Goal: Transaction & Acquisition: Purchase product/service

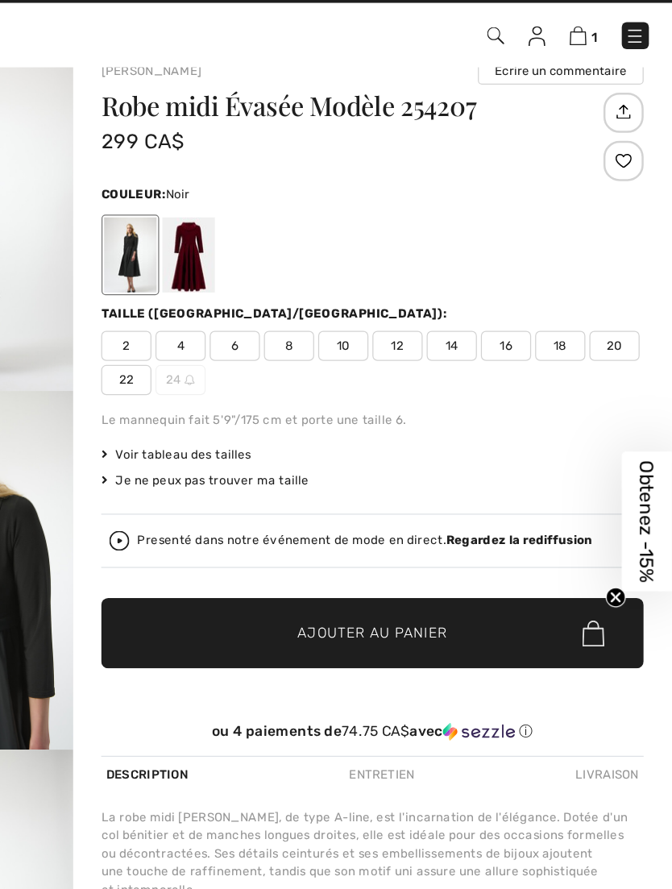
click at [590, 48] on img at bounding box center [597, 55] width 14 height 15
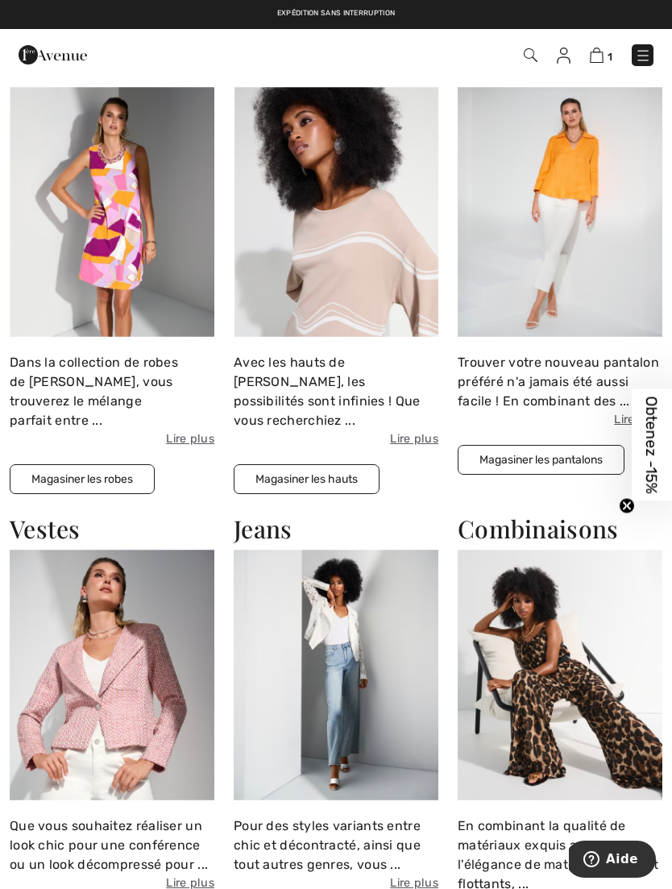
click at [109, 178] on img at bounding box center [112, 212] width 205 height 251
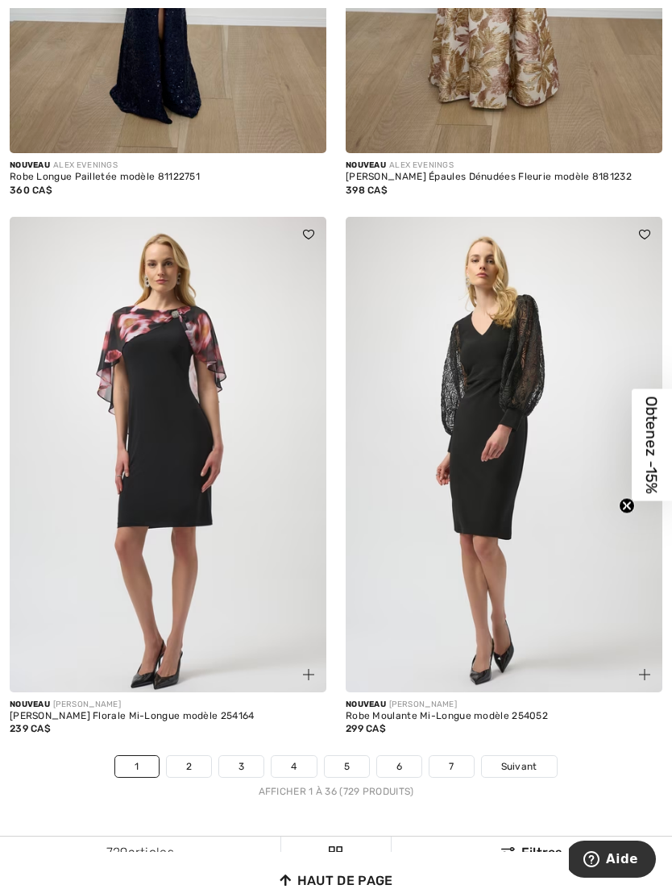
scroll to position [9702, 0]
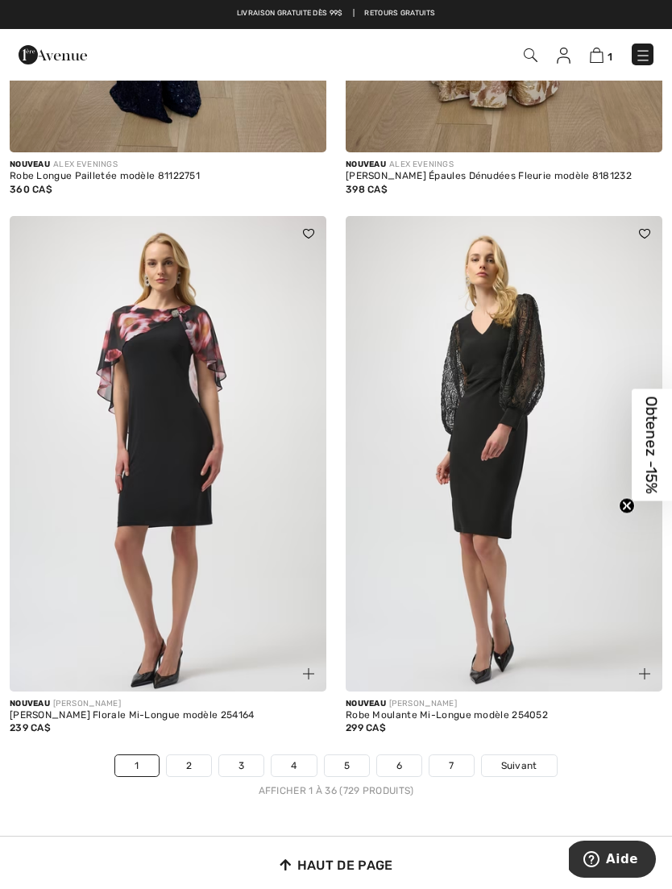
click at [190, 756] on link "2" at bounding box center [189, 766] width 44 height 21
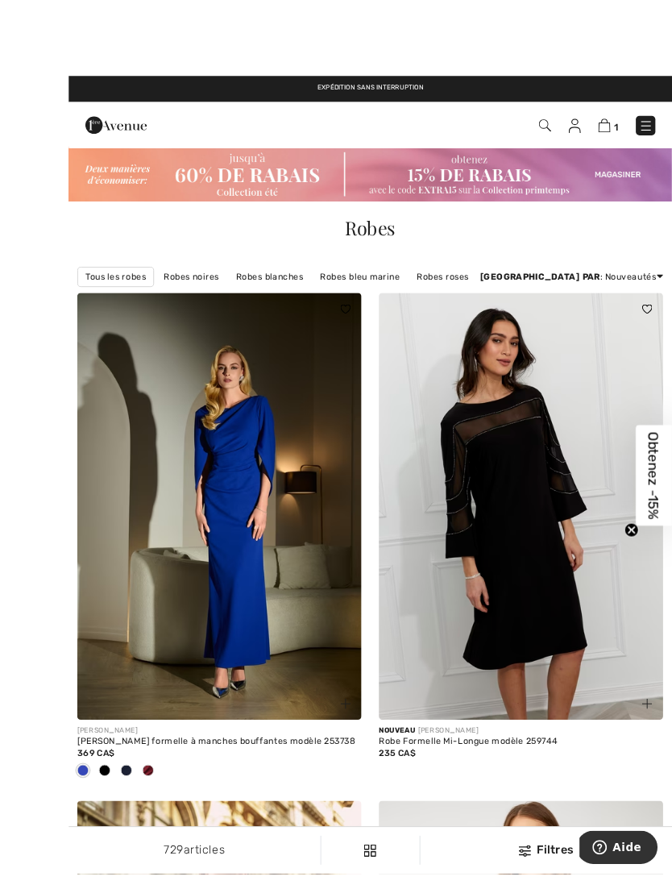
scroll to position [17, 0]
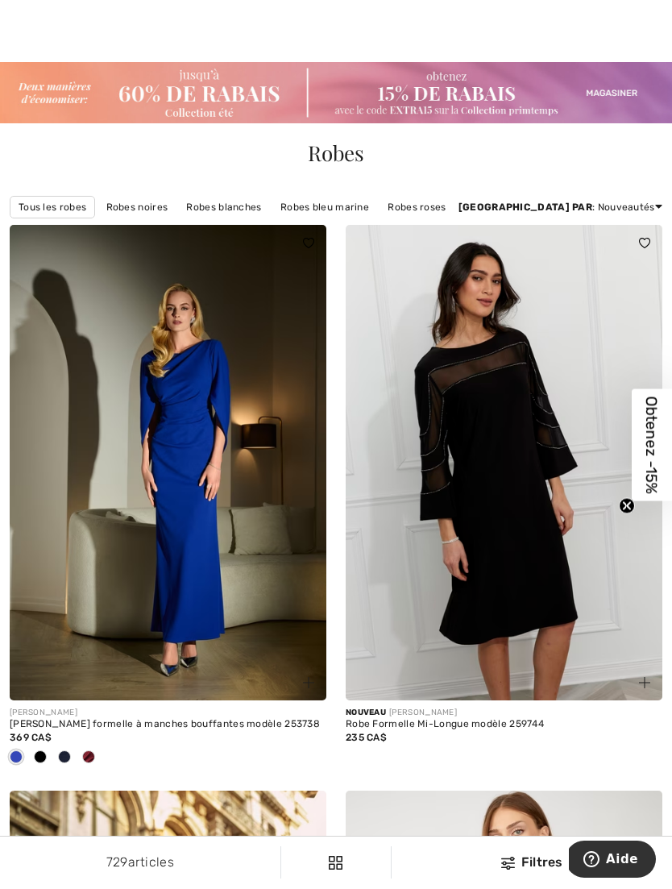
click at [554, 625] on img at bounding box center [504, 463] width 317 height 476
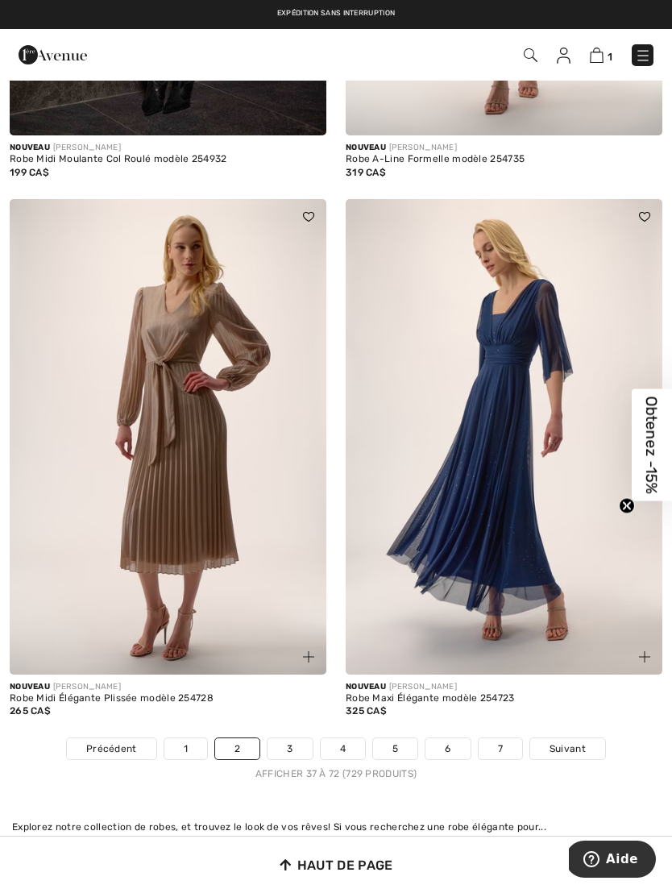
scroll to position [9720, 0]
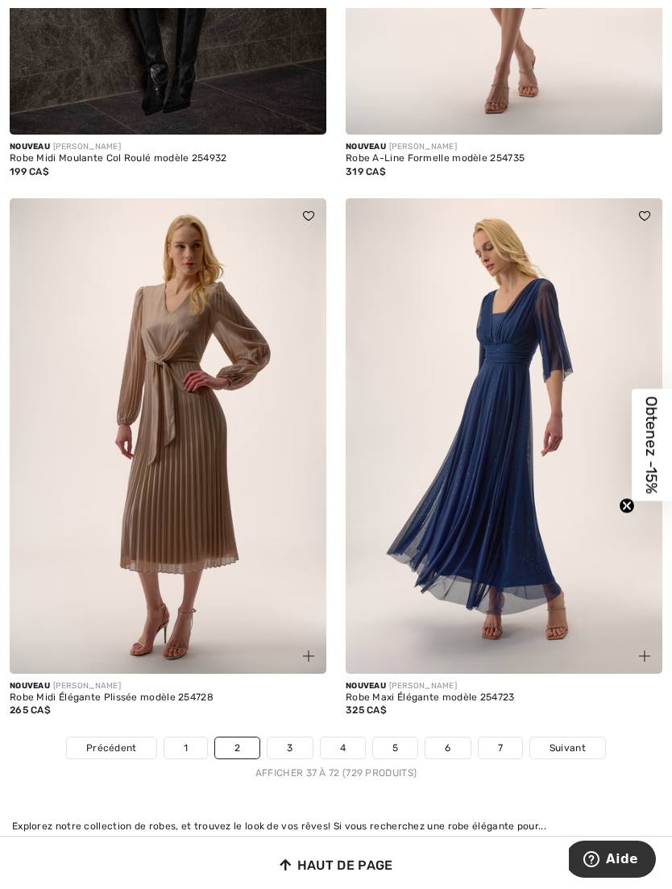
click at [289, 740] on link "3" at bounding box center [290, 748] width 44 height 21
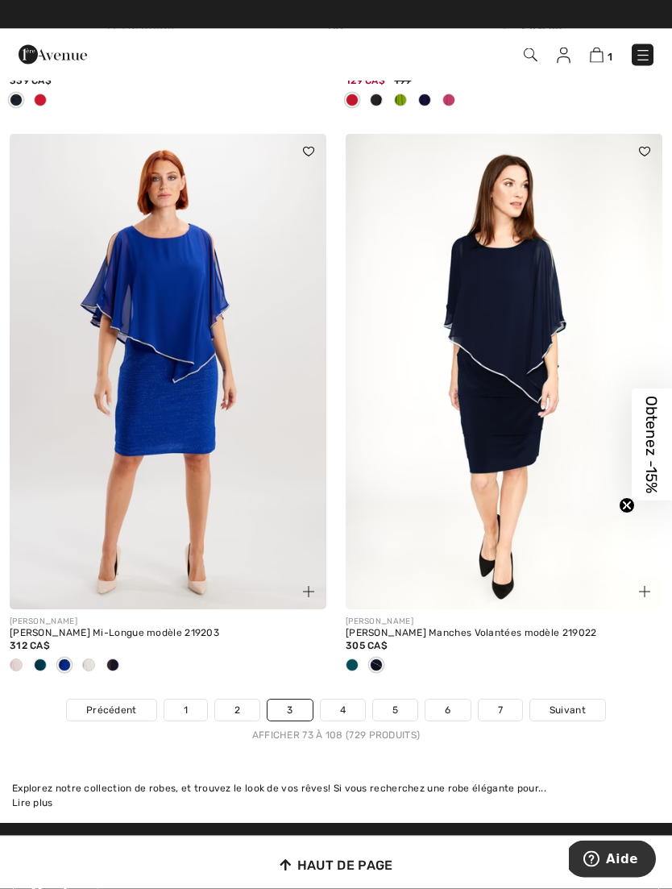
scroll to position [9811, 0]
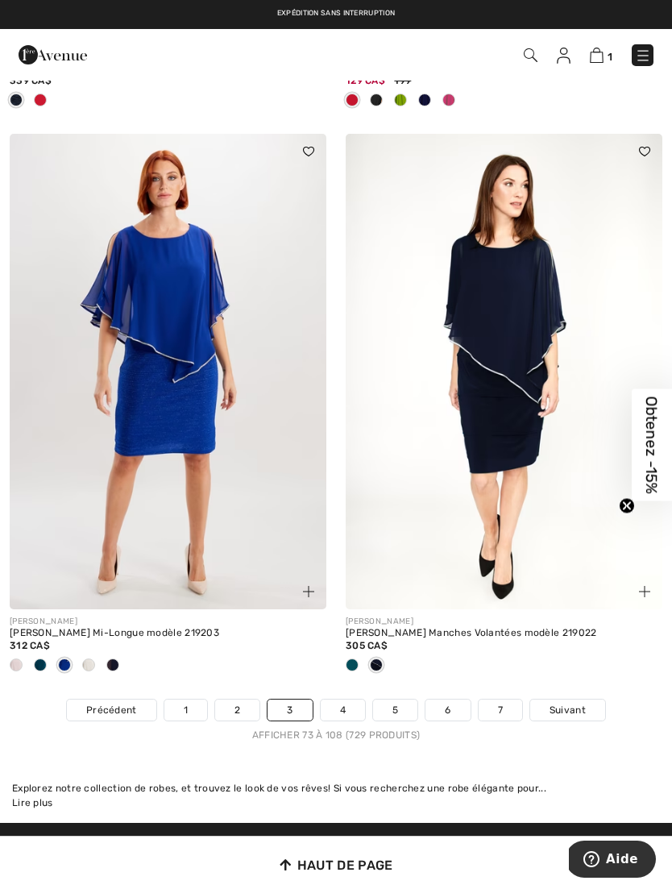
click at [338, 700] on link "4" at bounding box center [343, 710] width 44 height 21
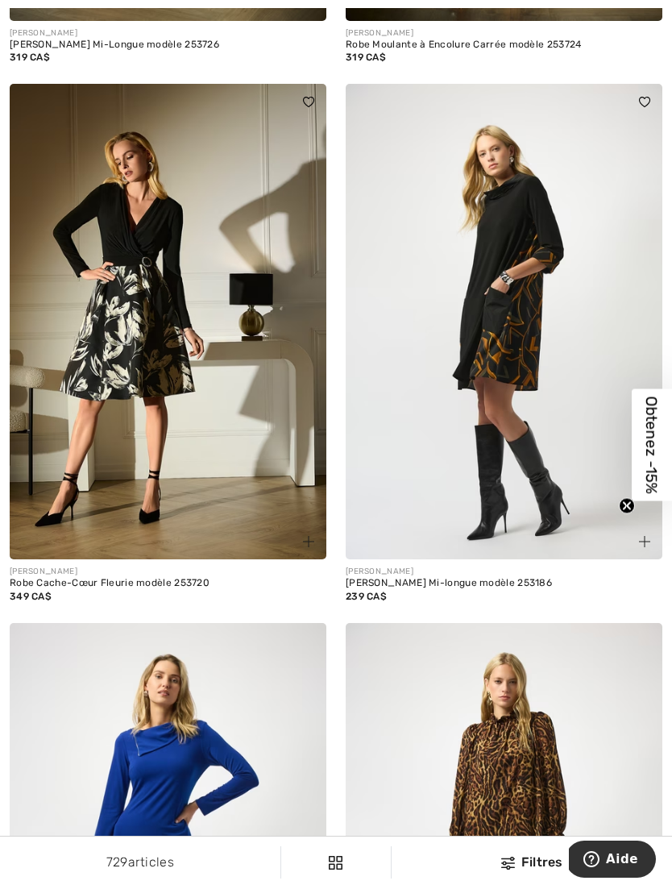
scroll to position [8731, 0]
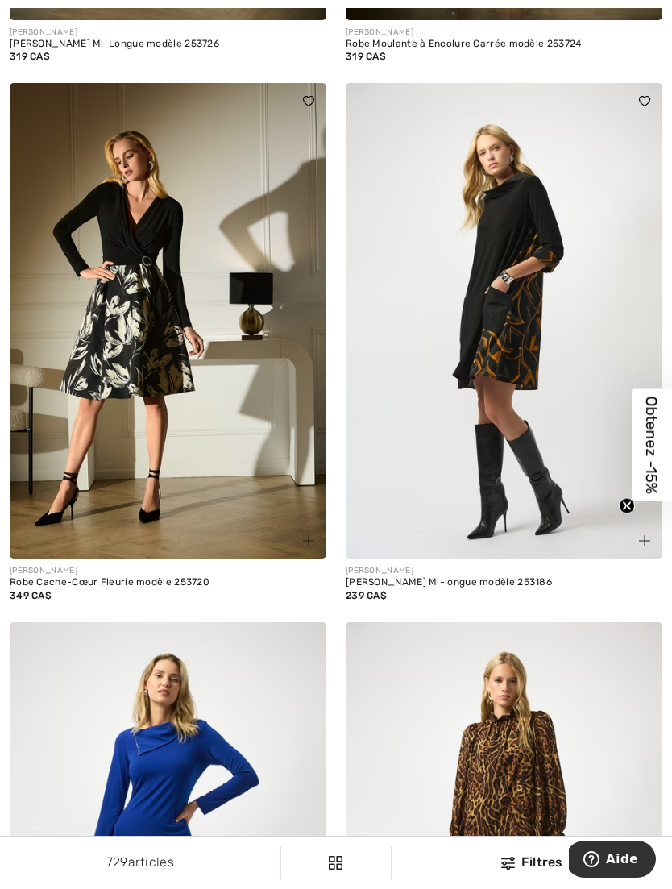
click at [512, 335] on img at bounding box center [504, 321] width 317 height 476
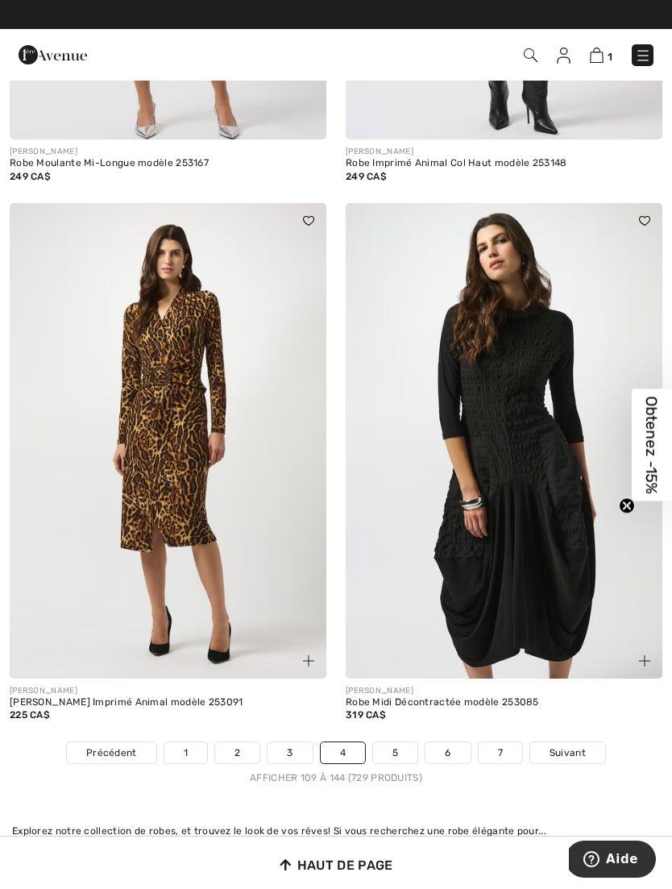
scroll to position [9642, 0]
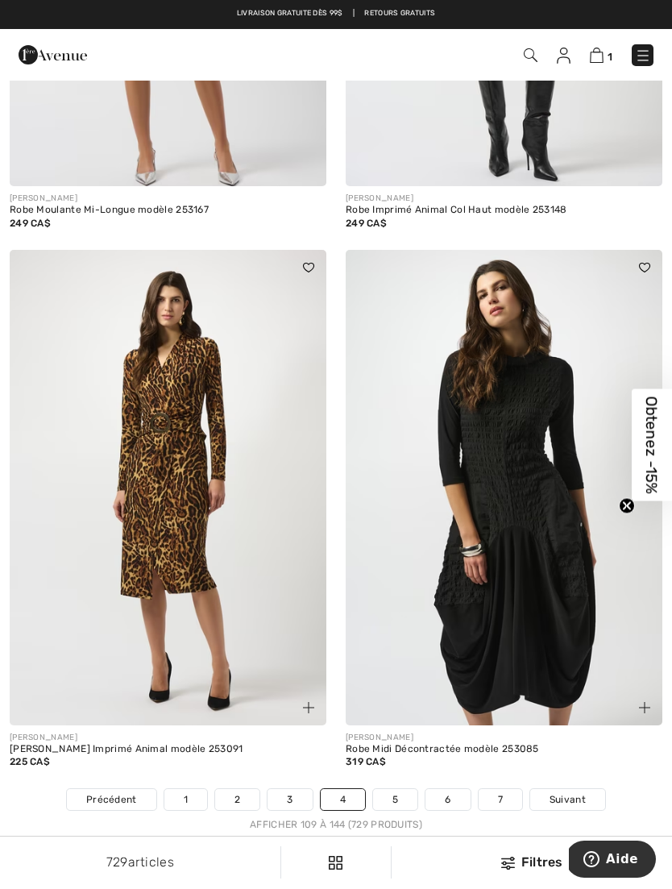
click at [393, 789] on link "5" at bounding box center [395, 799] width 44 height 21
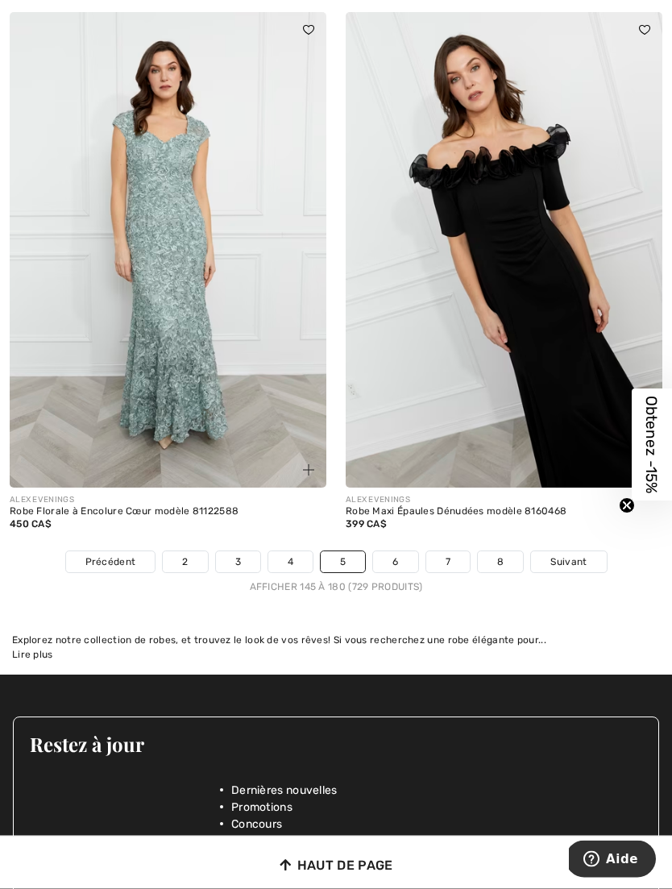
scroll to position [9939, 0]
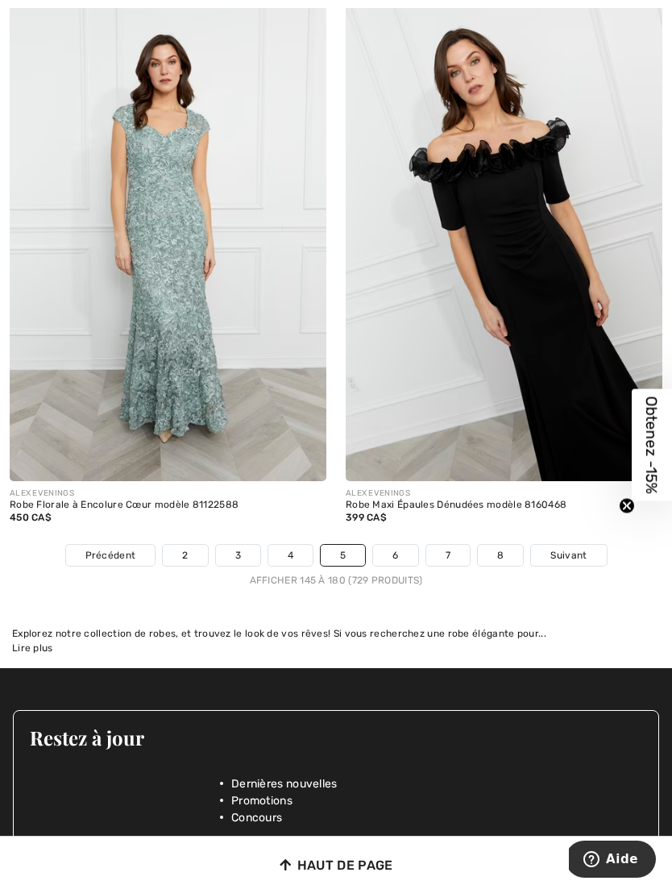
click at [403, 545] on link "6" at bounding box center [395, 555] width 44 height 21
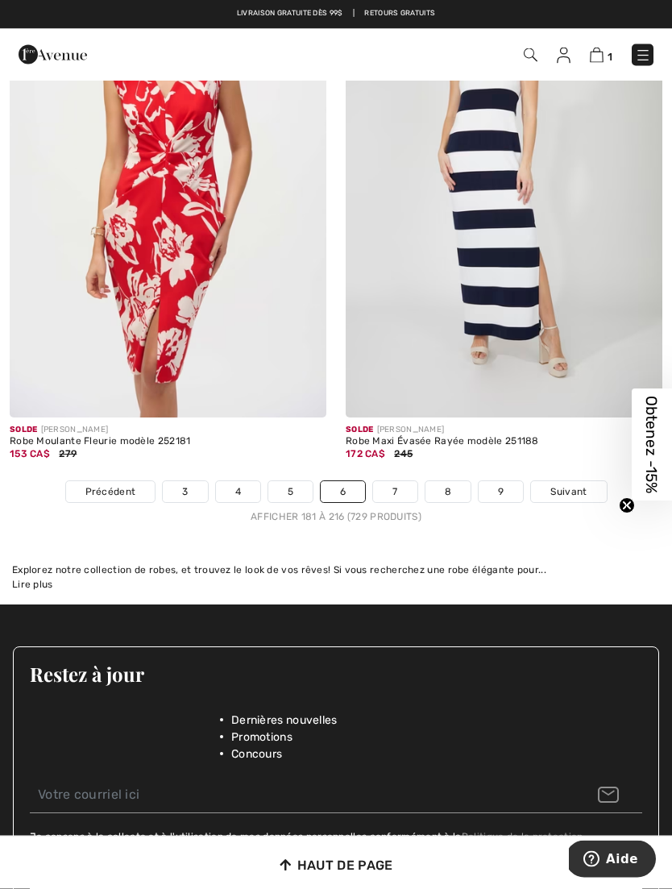
scroll to position [10049, 0]
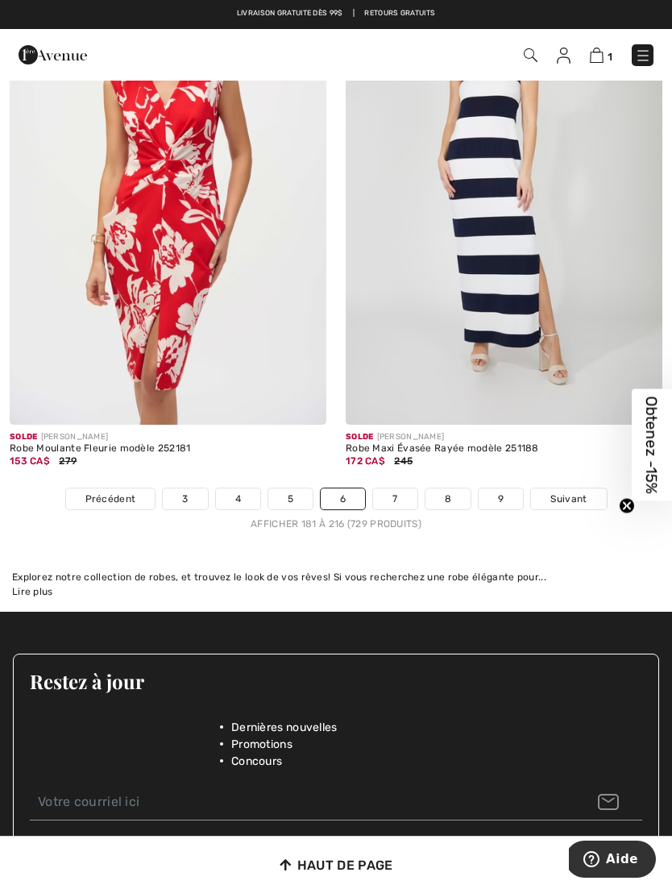
click at [404, 489] on link "7" at bounding box center [395, 499] width 44 height 21
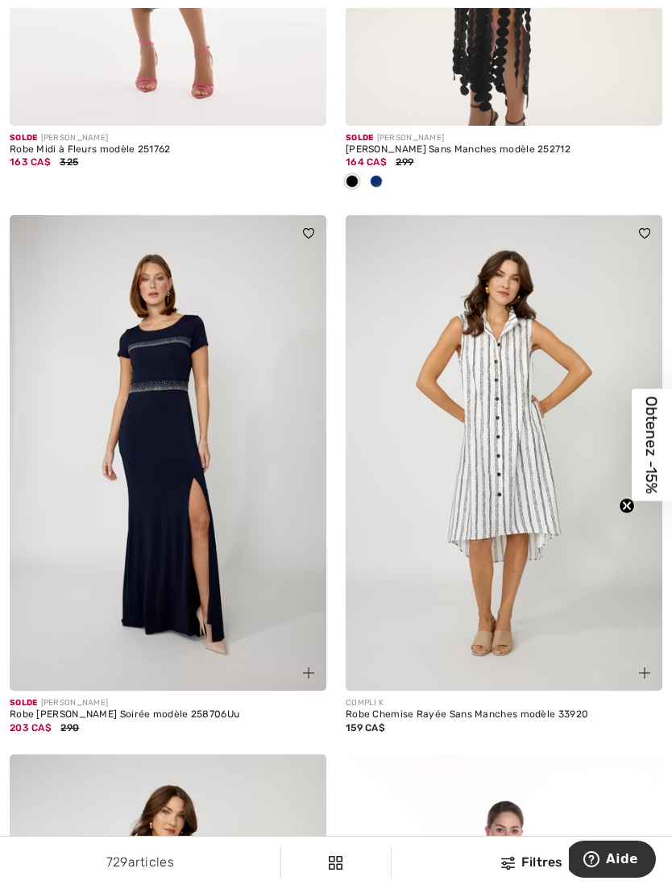
scroll to position [5118, 0]
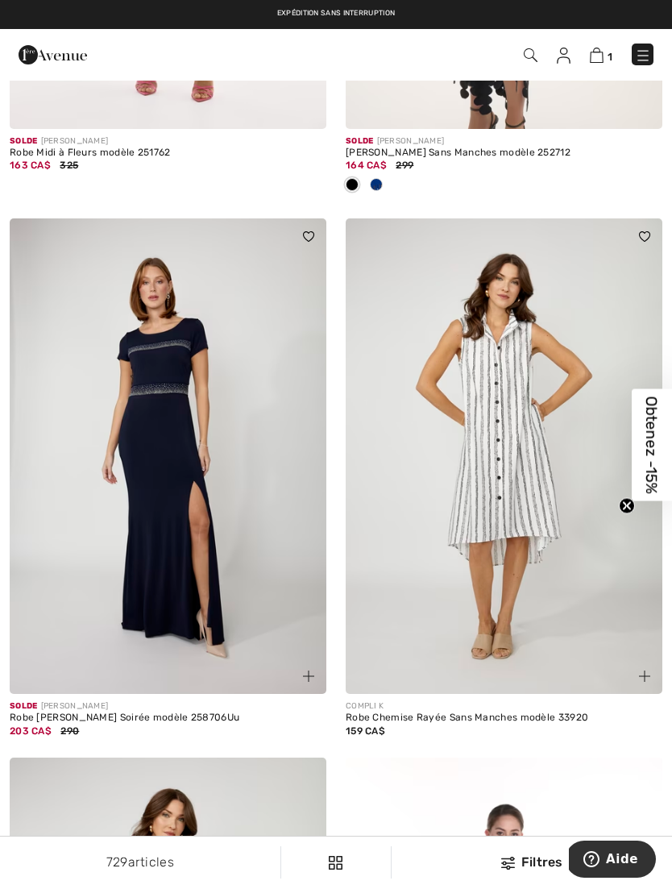
click at [179, 11] on div "Expédition sans interruption" at bounding box center [336, 13] width 672 height 11
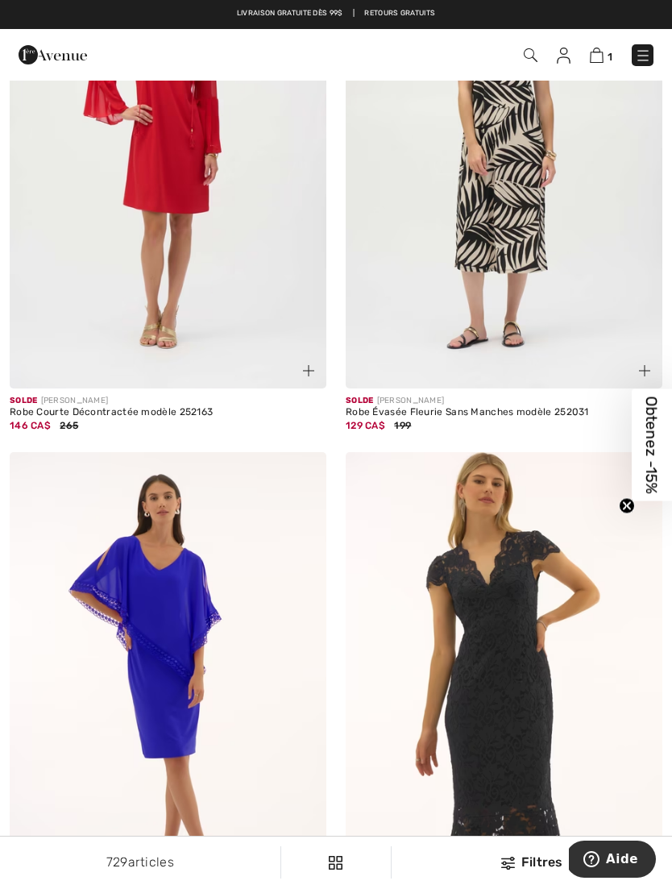
scroll to position [0, 0]
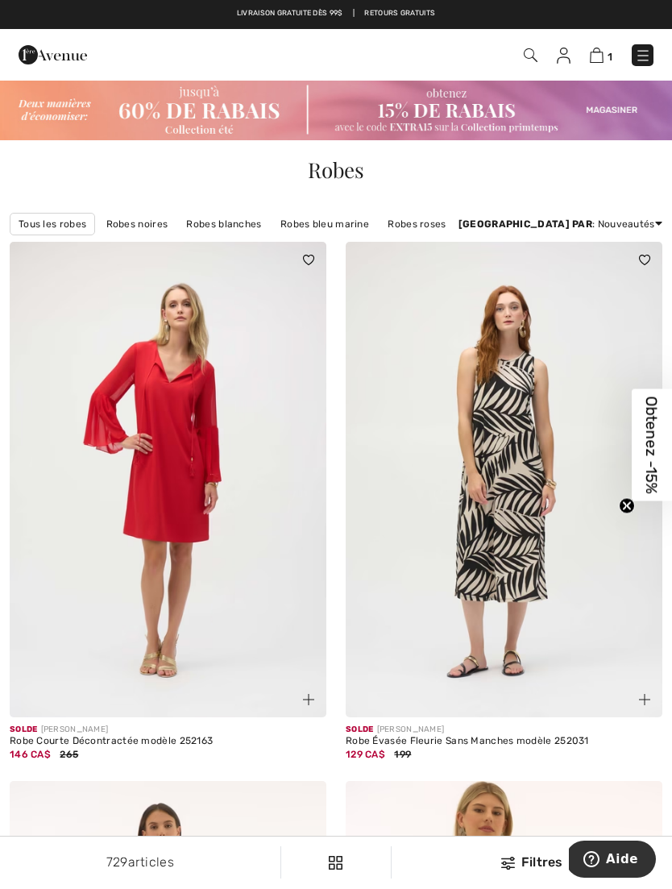
click at [494, 215] on link "Robes [PERSON_NAME]" at bounding box center [521, 224] width 129 height 21
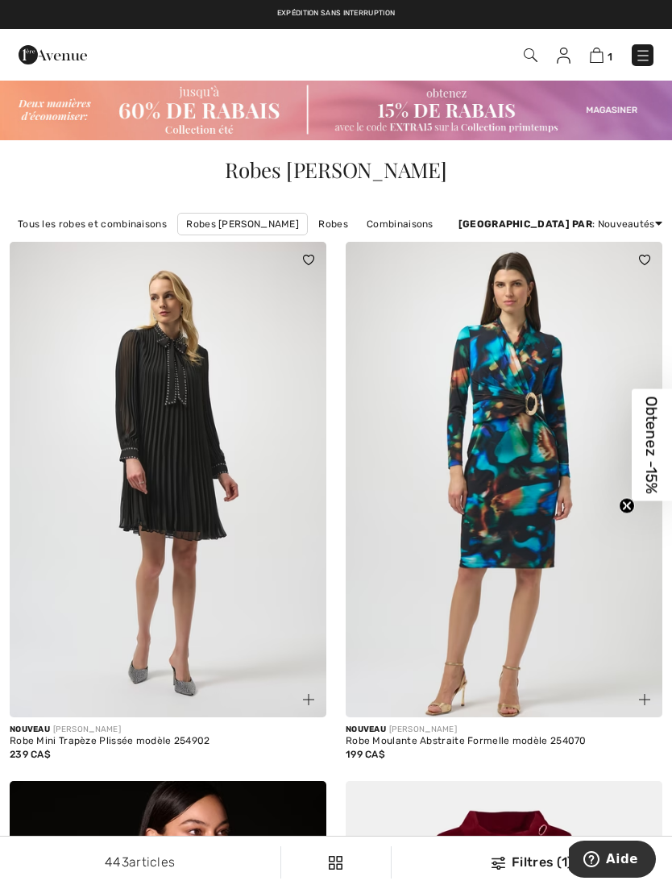
click at [326, 214] on link "Robes" at bounding box center [333, 224] width 46 height 21
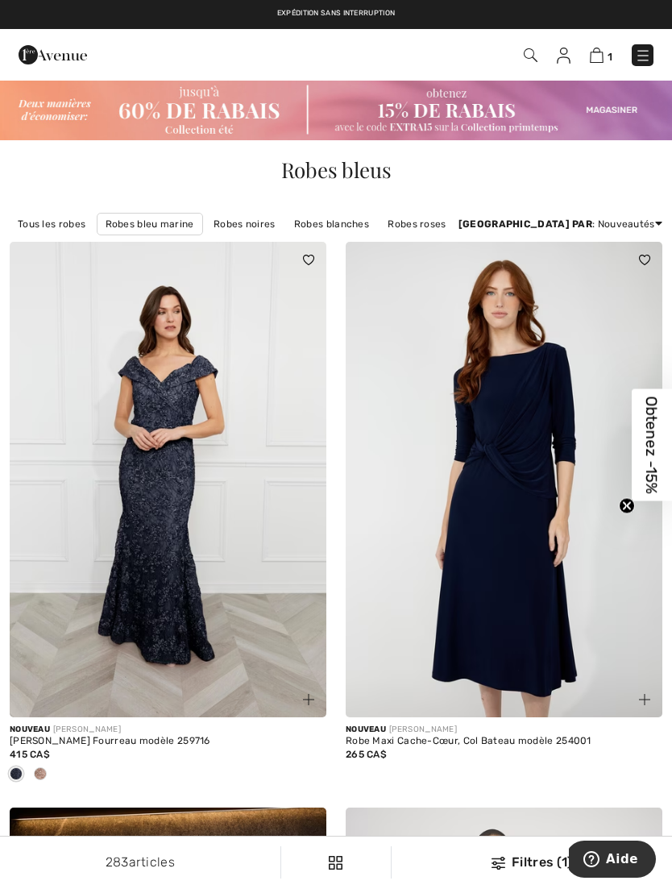
click at [331, 228] on link "Robes blanches" at bounding box center [331, 224] width 91 height 21
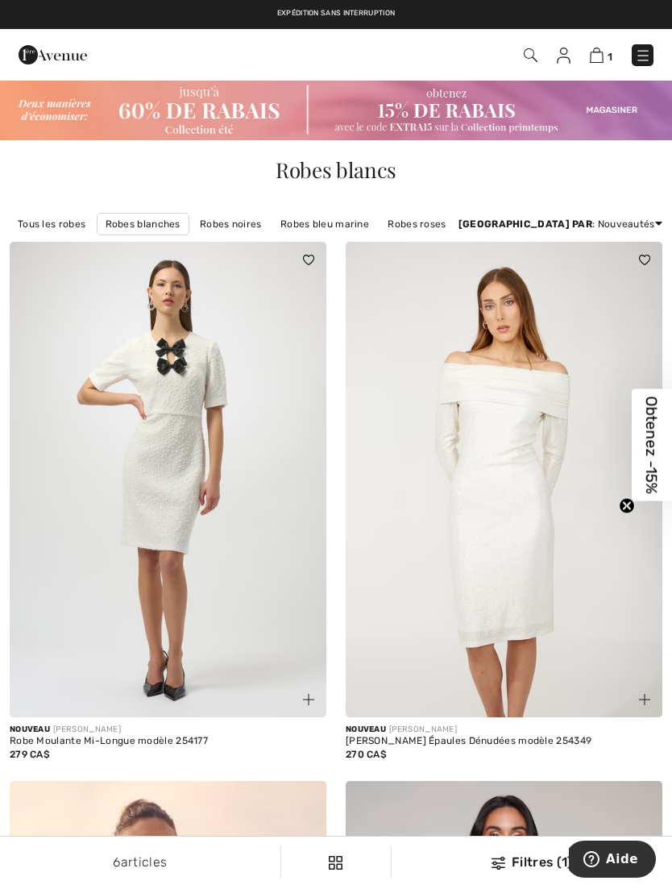
click at [339, 223] on link "Robes bleu marine" at bounding box center [325, 224] width 105 height 21
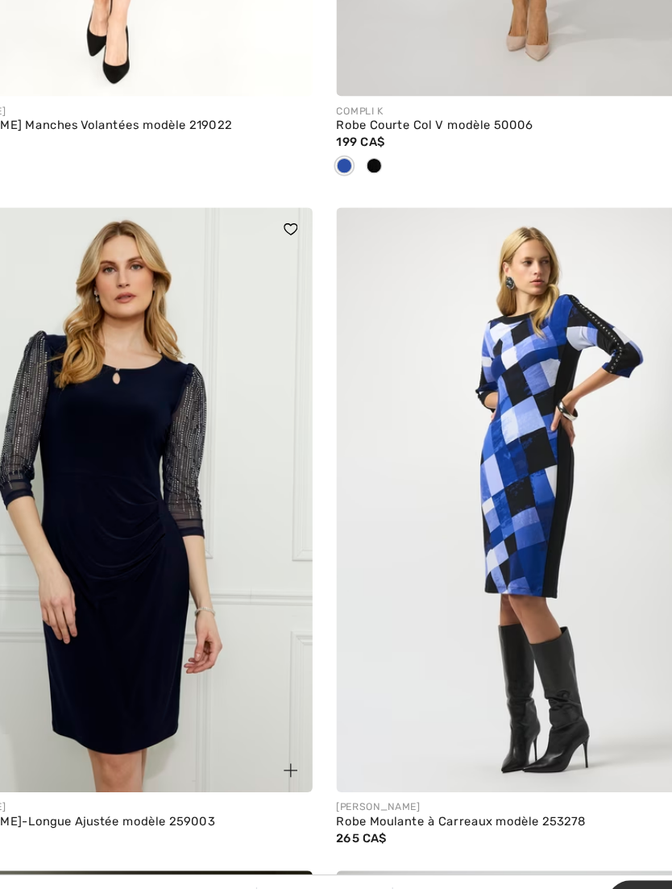
scroll to position [7576, 0]
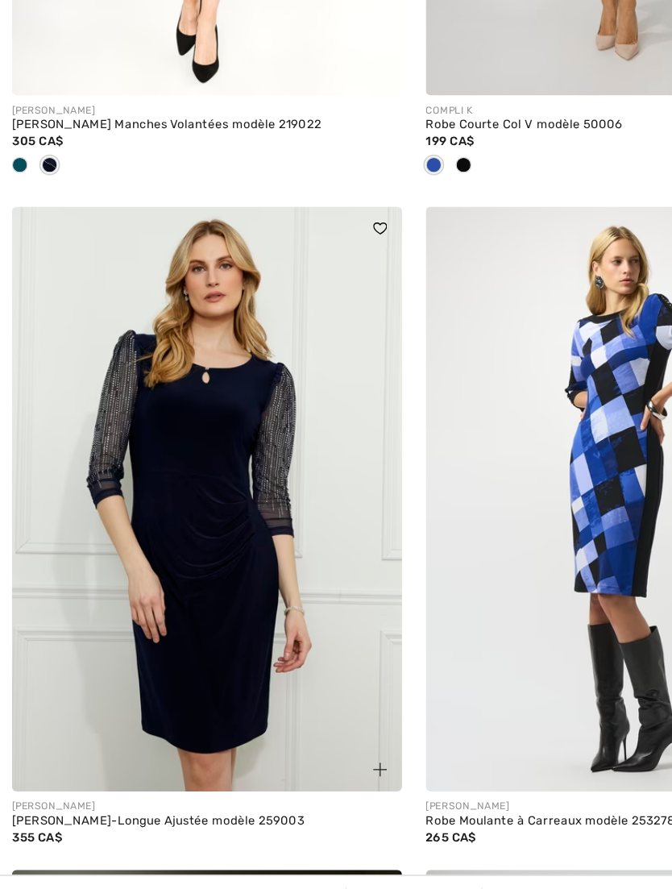
click at [184, 530] on img at bounding box center [168, 531] width 317 height 476
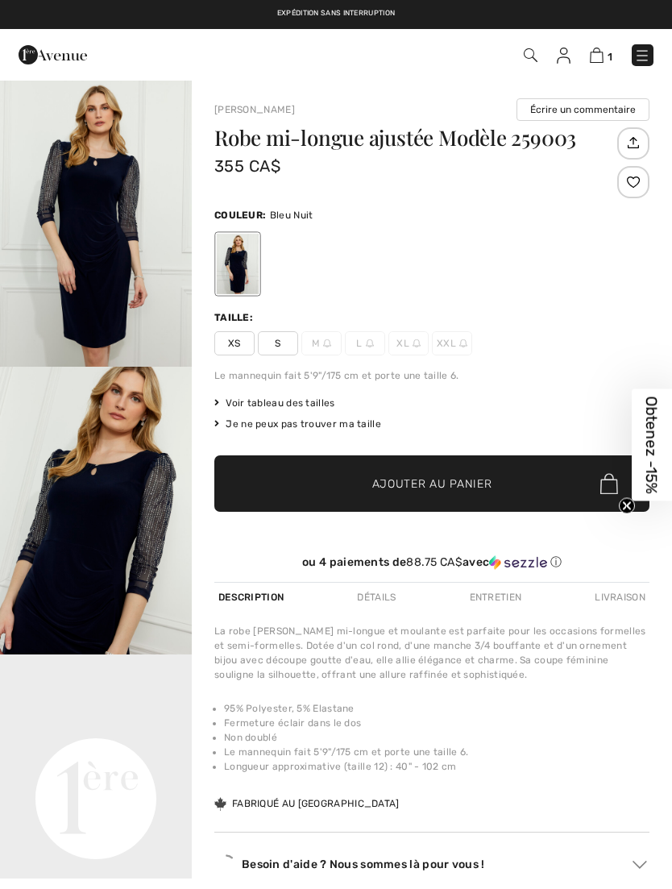
checkbox input "true"
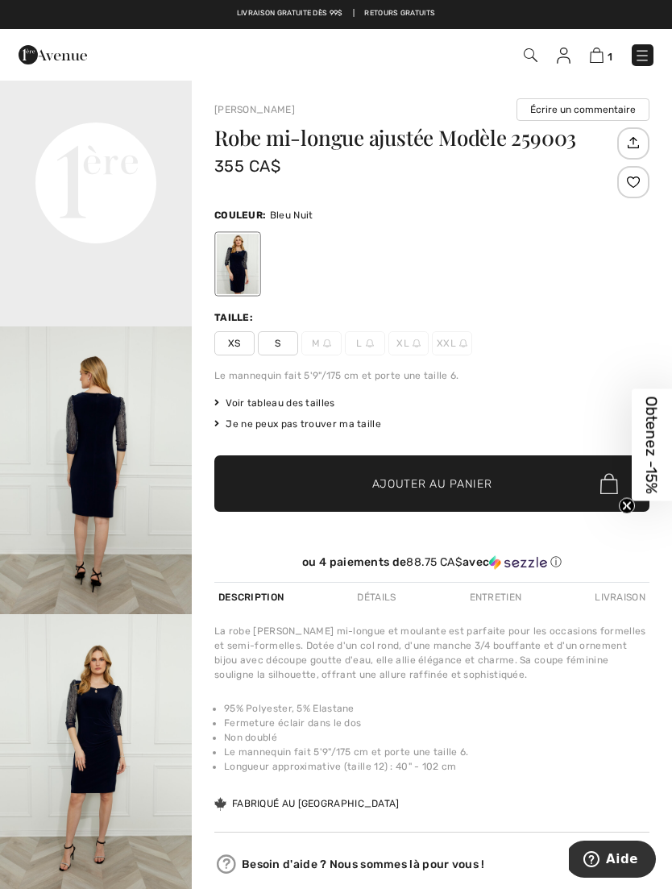
click at [450, 3] on div "Expédition sans interruption Deux manières d’économiser. Jusqu'à 60% de rabais …" at bounding box center [336, 14] width 672 height 29
click at [483, 22] on div "Livraison gratuite dès 99$ | Retours gratuits" at bounding box center [336, 21] width 672 height 27
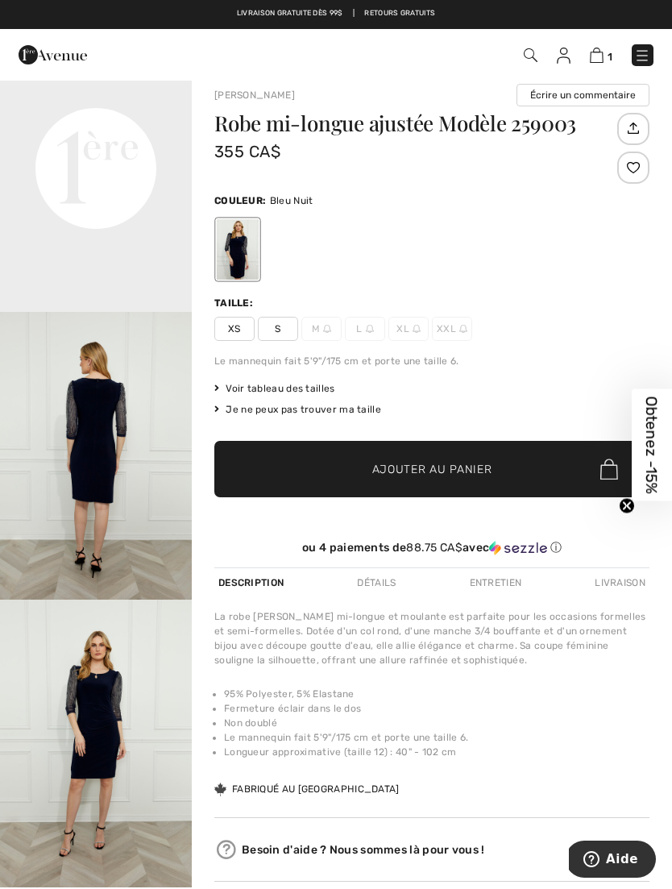
scroll to position [17, 0]
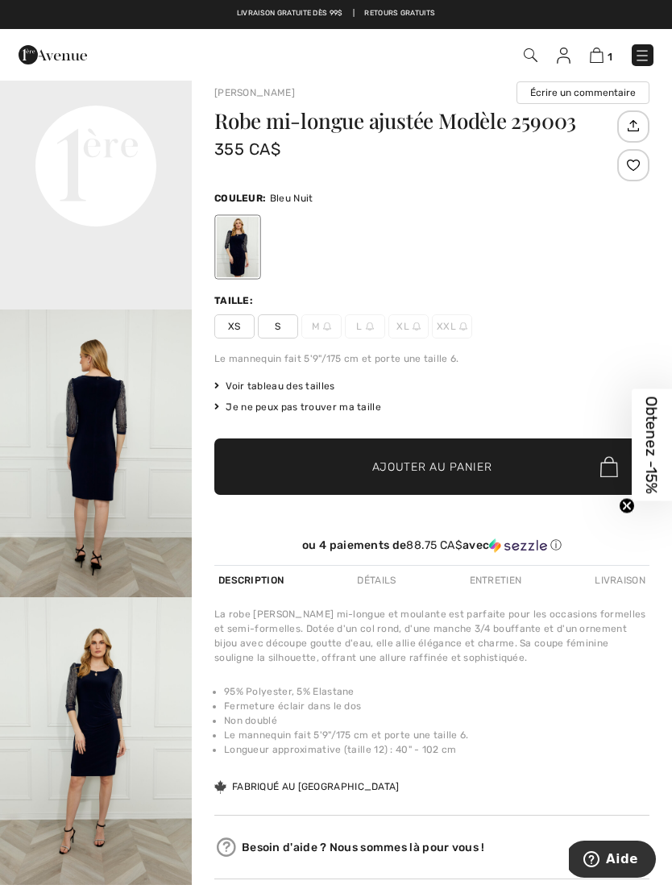
click at [293, 2] on div "Expédition sans interruption Deux manières d’économiser. Jusqu'à 60% de rabais …" at bounding box center [336, 14] width 672 height 29
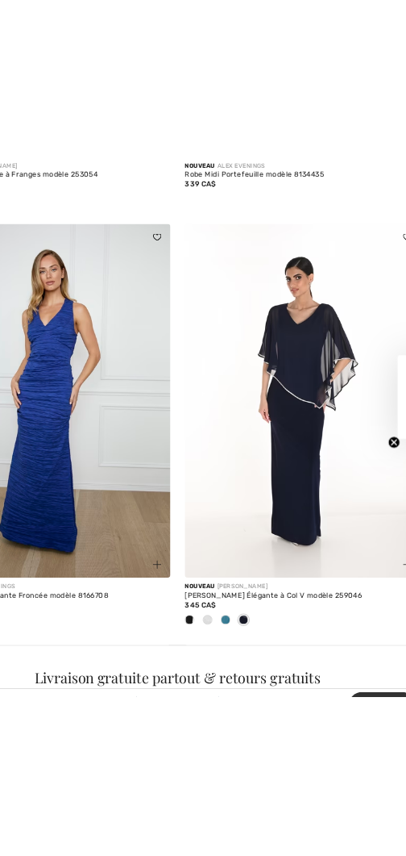
scroll to position [1891, 0]
